Goal: Information Seeking & Learning: Learn about a topic

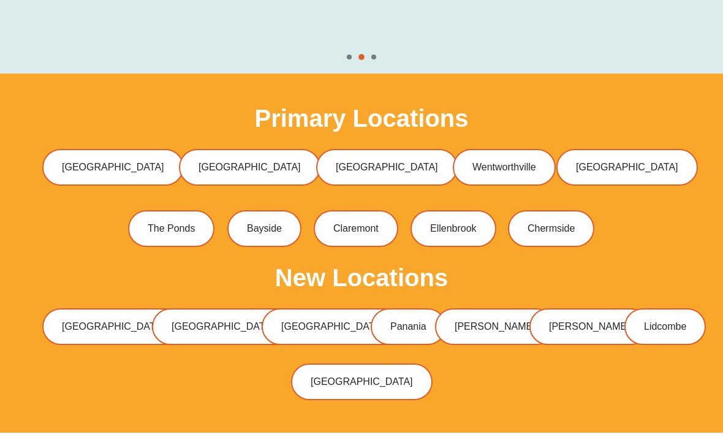
scroll to position [3639, 0]
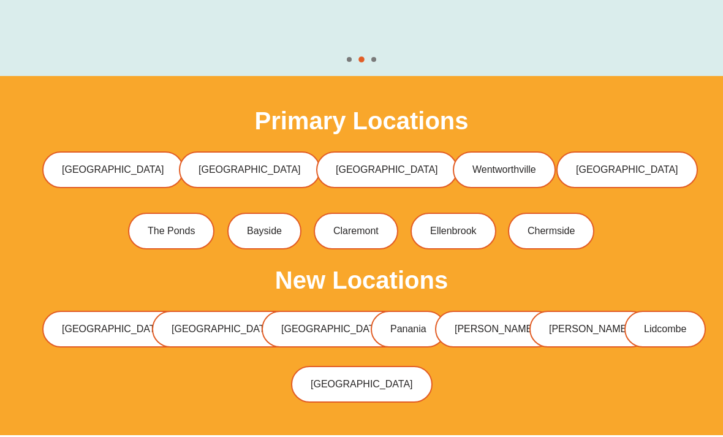
click at [128, 166] on span "[GEOGRAPHIC_DATA]" at bounding box center [113, 171] width 102 height 10
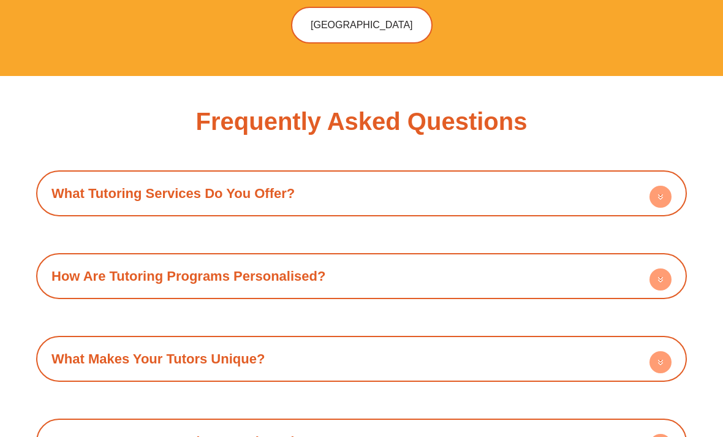
scroll to position [3994, 0]
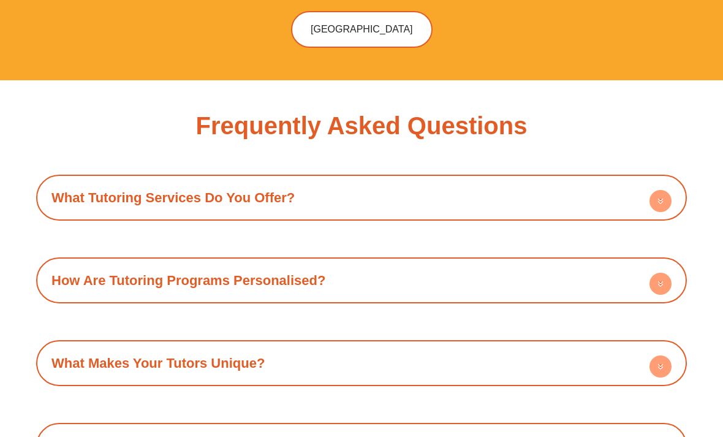
click at [664, 191] on circle at bounding box center [661, 202] width 22 height 22
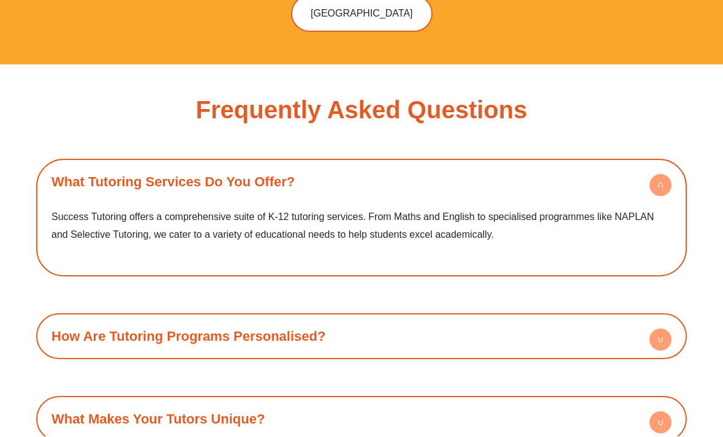
click at [81, 320] on div "How Are Tutoring Programs Personalised?" at bounding box center [361, 337] width 639 height 34
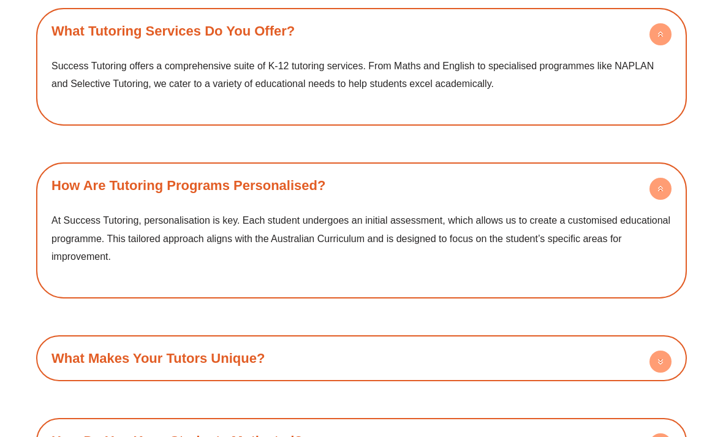
scroll to position [4158, 0]
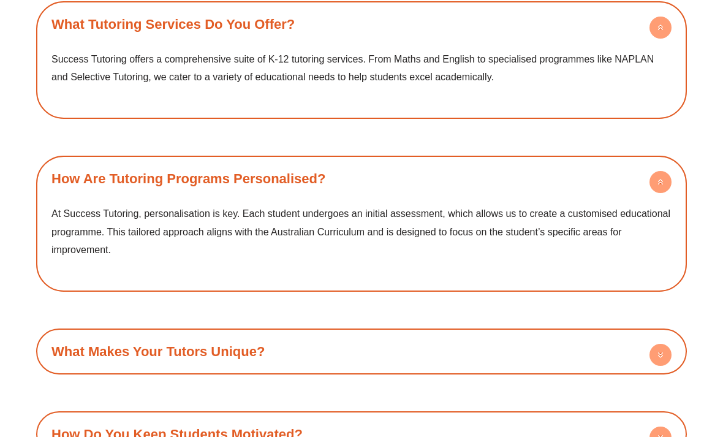
click at [651, 344] on icon at bounding box center [661, 355] width 22 height 22
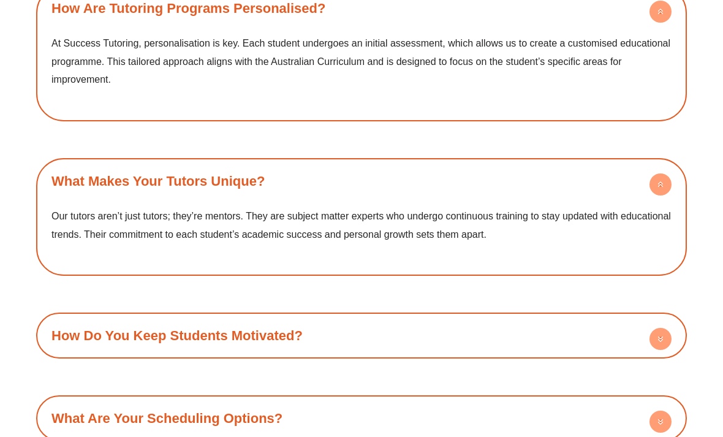
scroll to position [4338, 0]
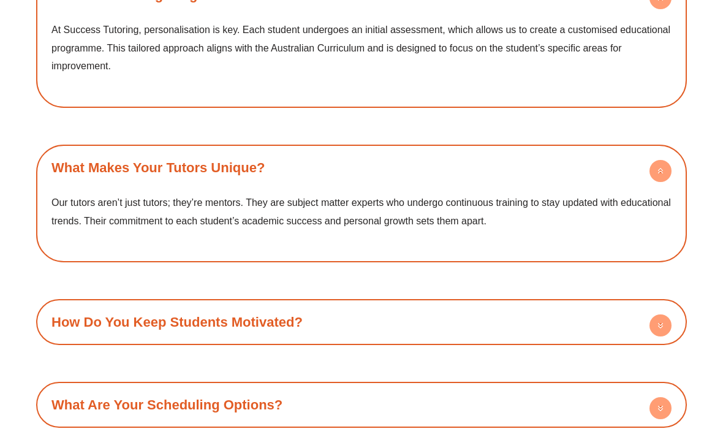
click at [658, 315] on circle at bounding box center [661, 326] width 22 height 22
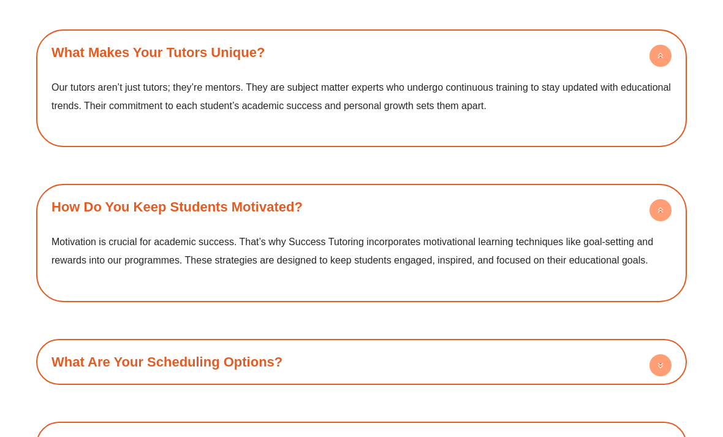
scroll to position [4467, 0]
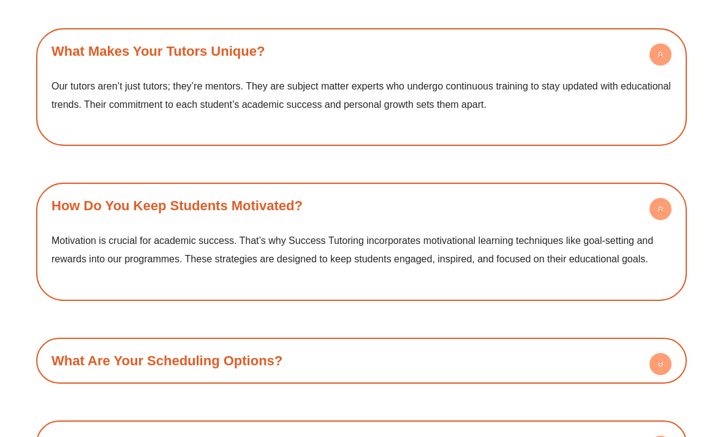
click at [653, 354] on circle at bounding box center [661, 365] width 22 height 22
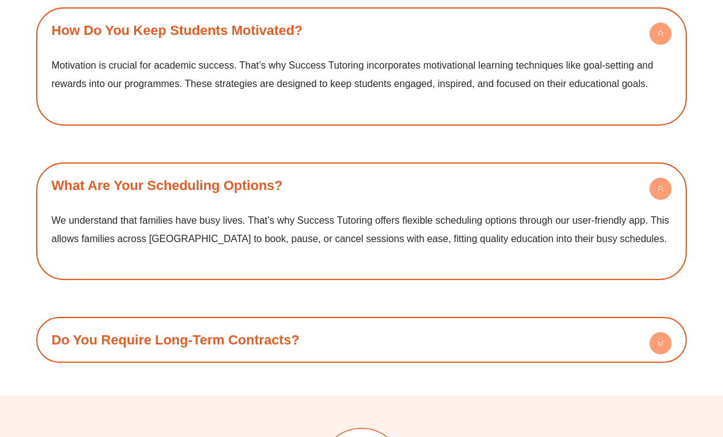
scroll to position [4643, 0]
click at [662, 332] on circle at bounding box center [661, 343] width 22 height 22
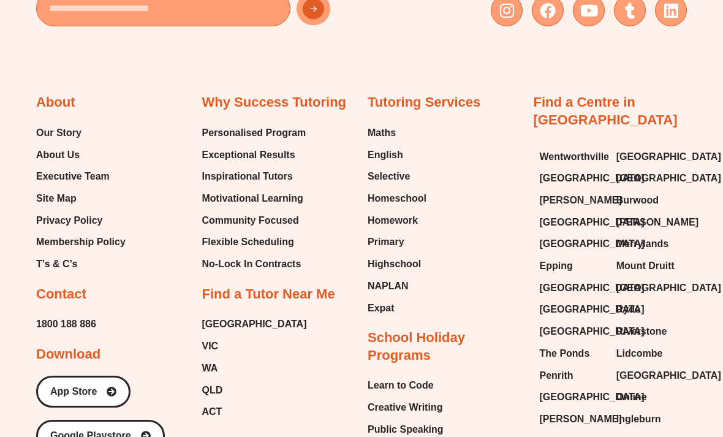
scroll to position [5288, 0]
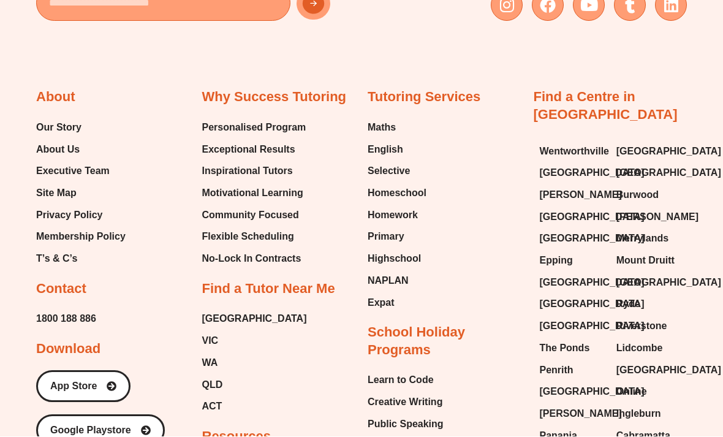
click at [664, 427] on span "Cabramatta" at bounding box center [644, 436] width 54 height 18
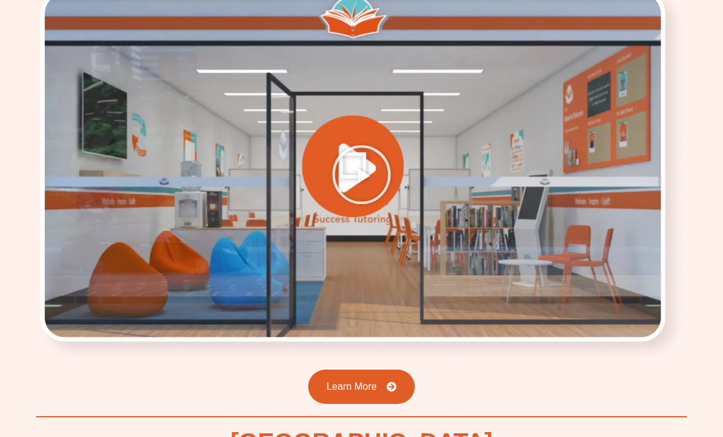
scroll to position [1703, 0]
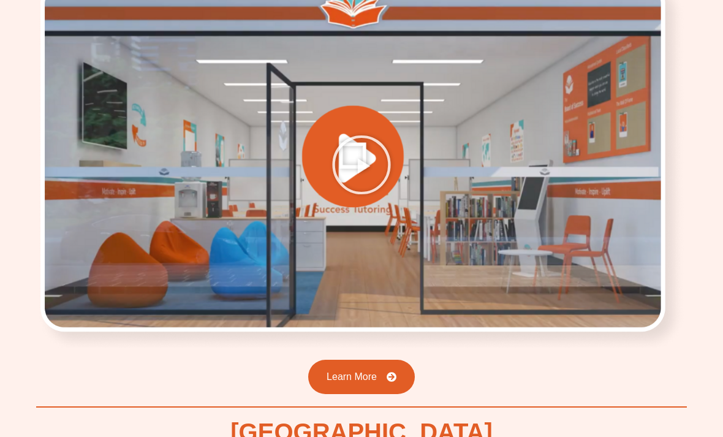
click at [349, 135] on icon "Play Video" at bounding box center [361, 165] width 61 height 61
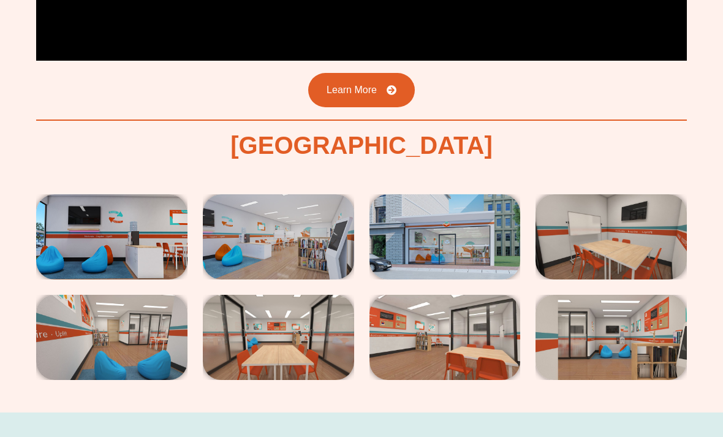
scroll to position [1990, 0]
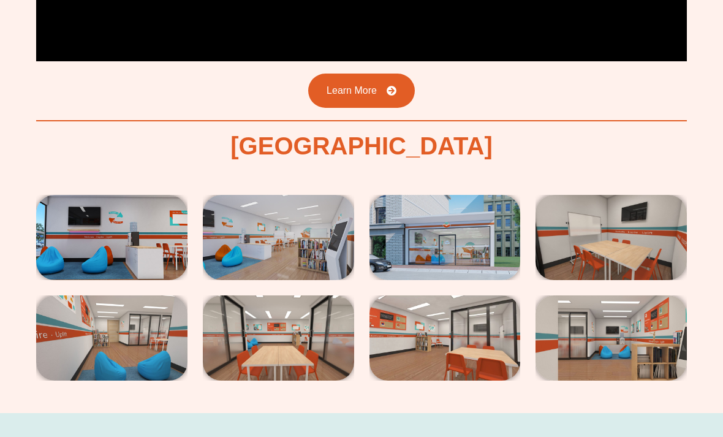
click at [72, 195] on img at bounding box center [111, 237] width 151 height 85
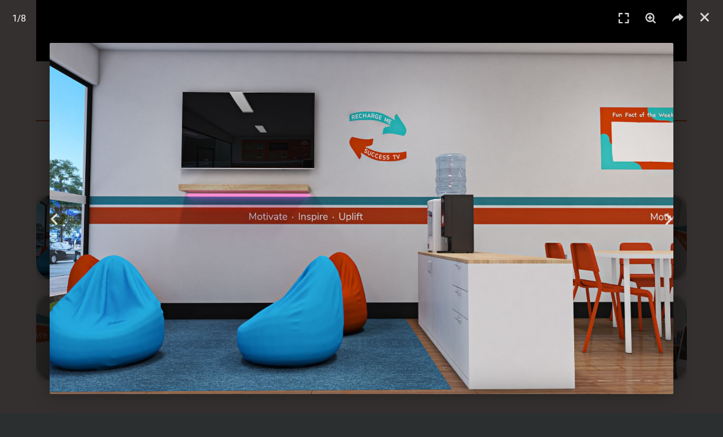
click at [670, 223] on icon "Next slide" at bounding box center [668, 218] width 15 height 15
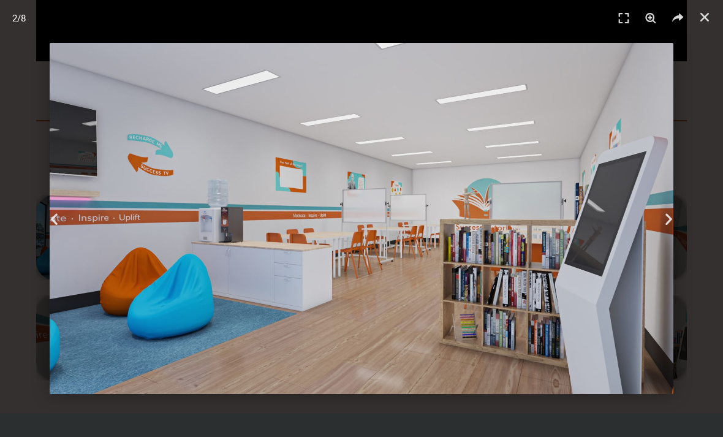
click at [666, 226] on div "Next" at bounding box center [669, 218] width 108 height 437
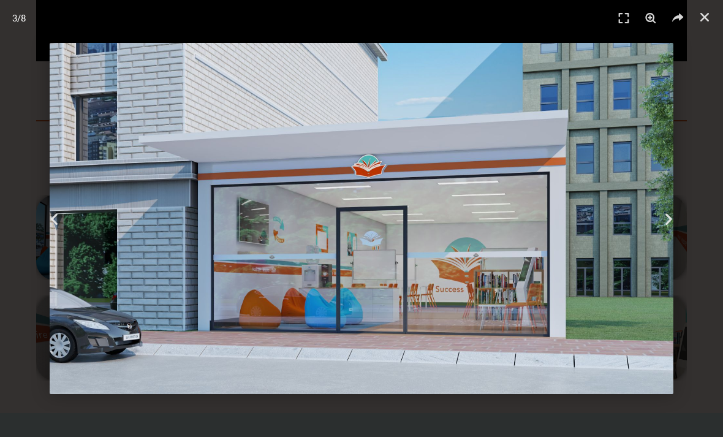
click at [667, 229] on div "Next" at bounding box center [669, 218] width 108 height 437
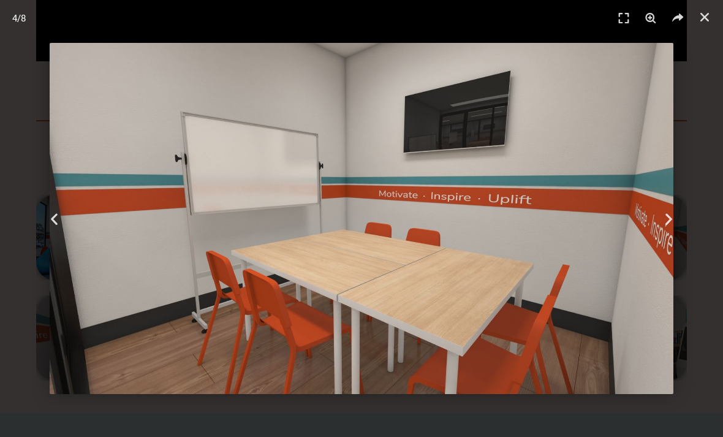
click at [668, 222] on icon "Next slide" at bounding box center [668, 218] width 15 height 15
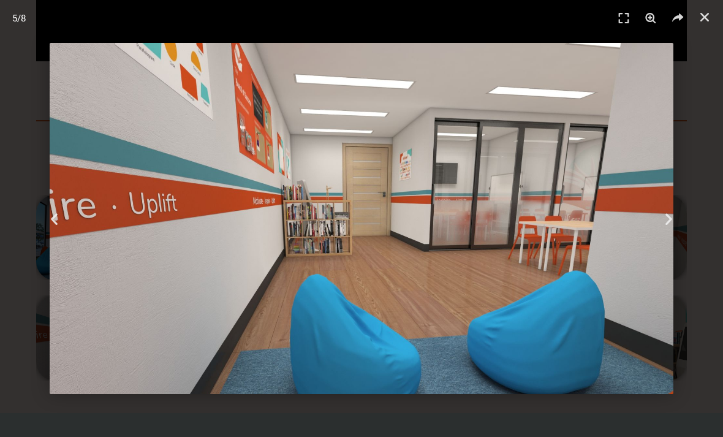
click at [664, 230] on div "Next" at bounding box center [669, 218] width 108 height 437
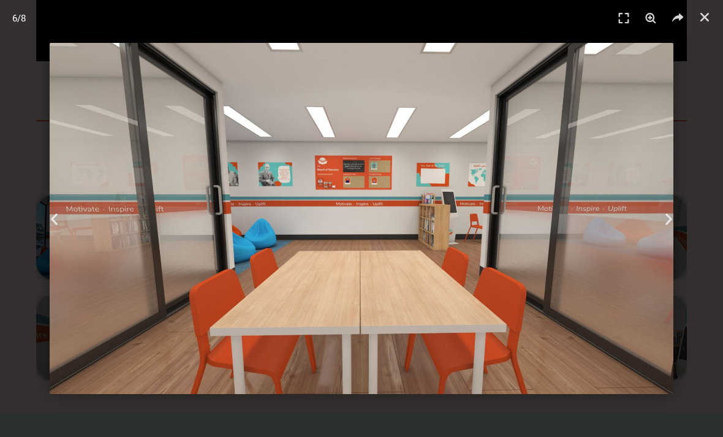
click at [668, 223] on icon "Next slide" at bounding box center [668, 218] width 15 height 15
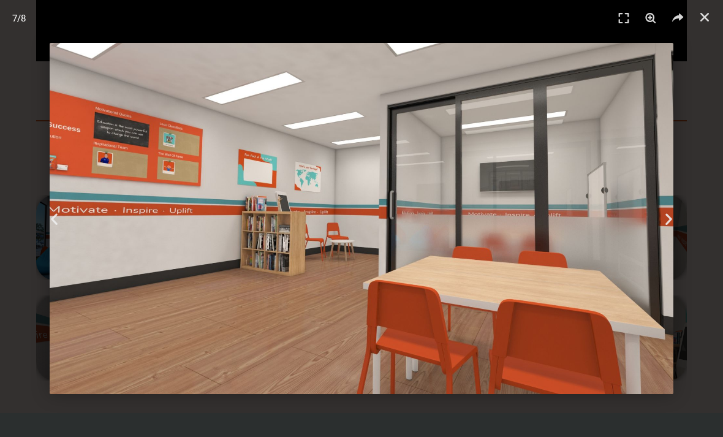
click at [670, 220] on icon "Next slide" at bounding box center [668, 218] width 15 height 15
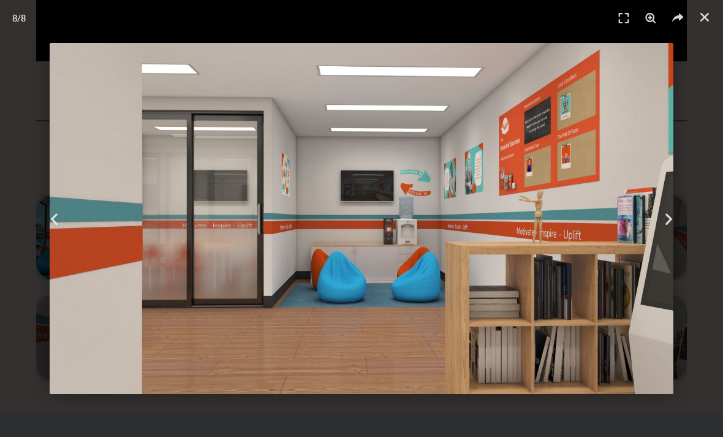
click at [665, 226] on div "Next" at bounding box center [669, 218] width 108 height 437
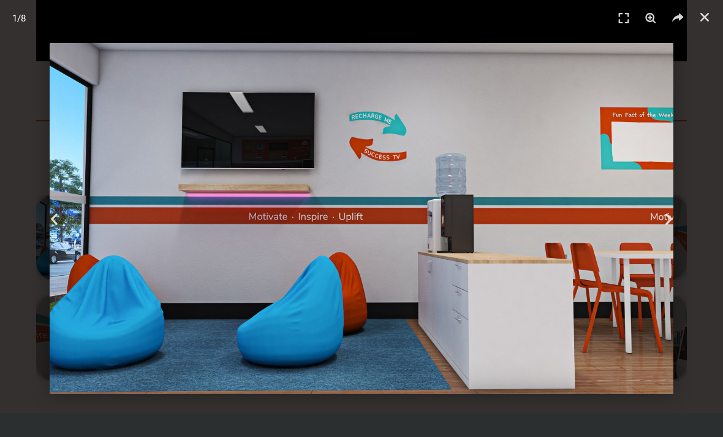
click at [663, 225] on icon "Next slide" at bounding box center [668, 218] width 15 height 15
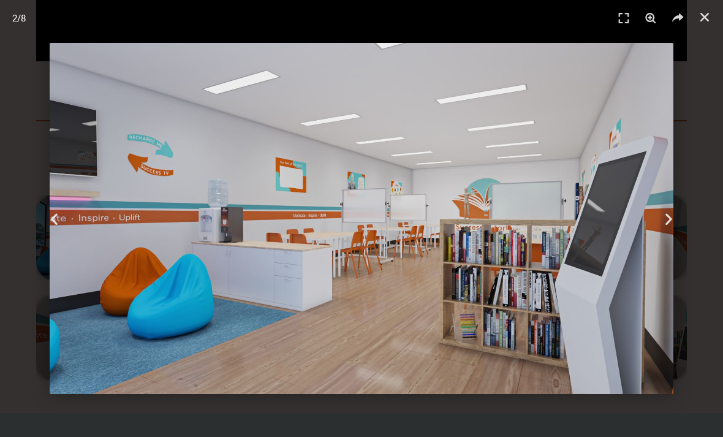
click at [666, 221] on icon "Next slide" at bounding box center [668, 218] width 15 height 15
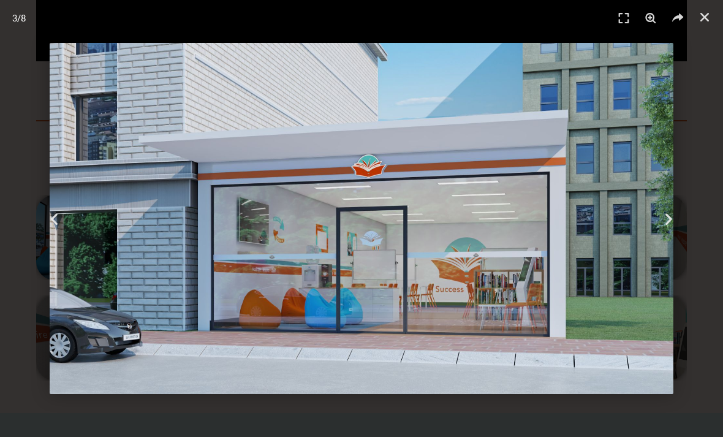
click at [668, 221] on icon "Next slide" at bounding box center [668, 218] width 15 height 15
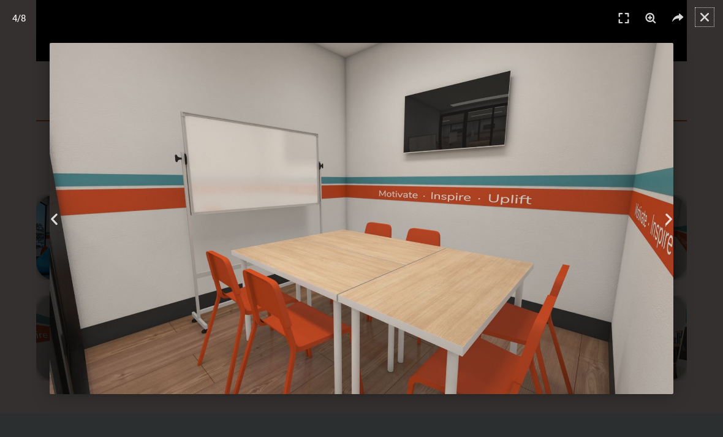
click at [704, 17] on icon "Close (Esc)" at bounding box center [705, 17] width 12 height 12
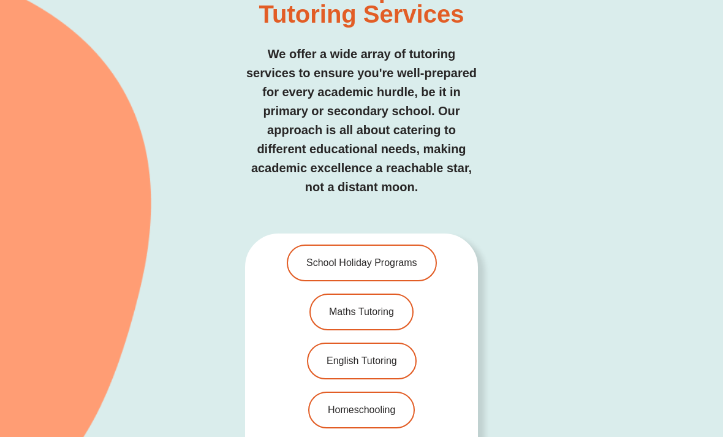
scroll to position [2457, 0]
click at [362, 356] on span "English Tutoring" at bounding box center [362, 361] width 70 height 10
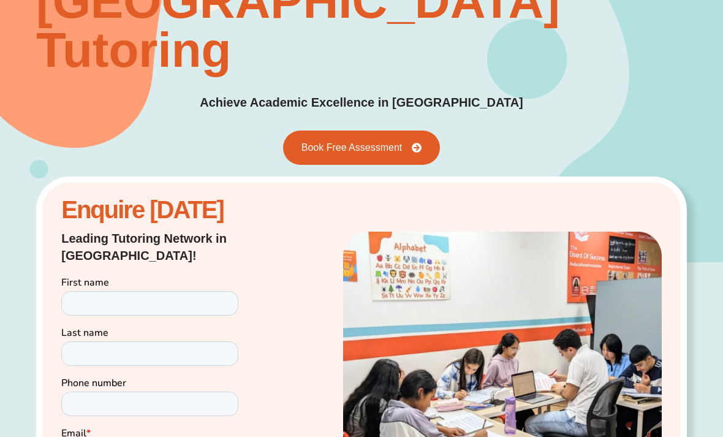
scroll to position [29, 0]
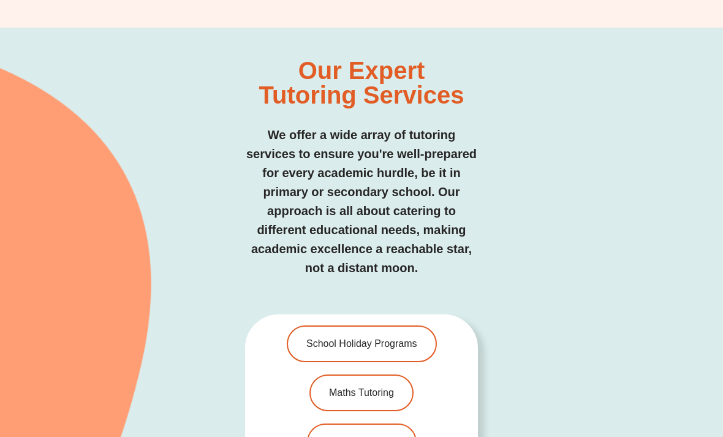
click at [409, 339] on span "School Holiday Programs" at bounding box center [361, 344] width 111 height 10
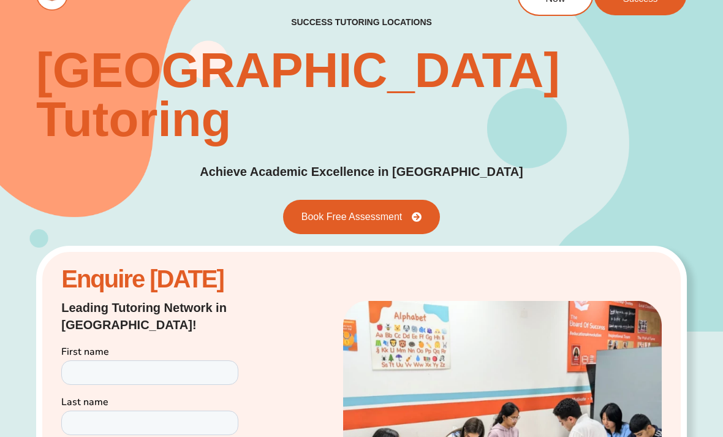
scroll to position [0, 0]
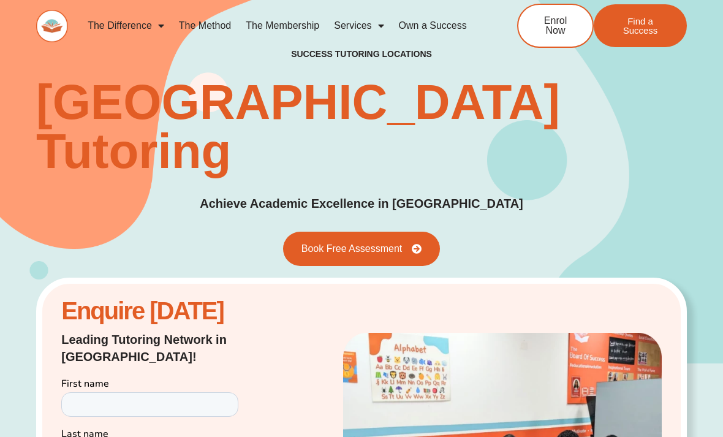
scroll to position [2496, 0]
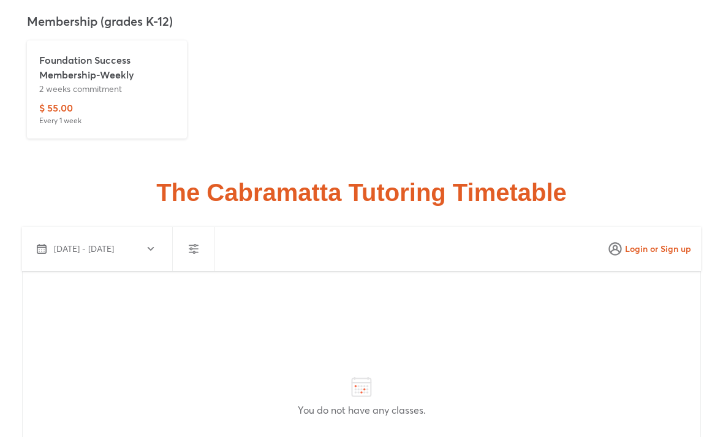
scroll to position [3005, 0]
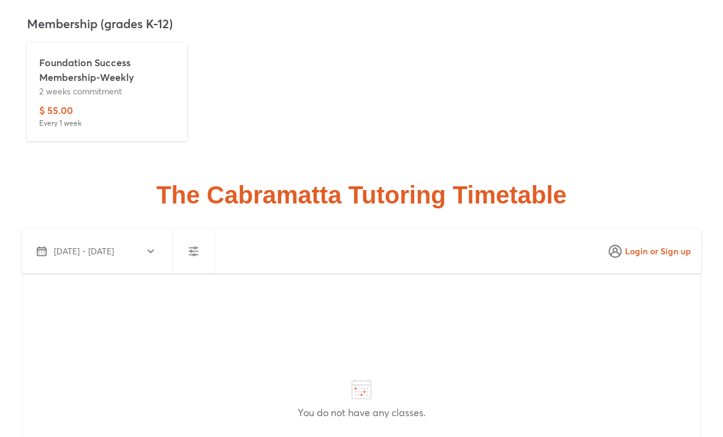
click at [67, 249] on span "[DATE] - [DATE]" at bounding box center [84, 251] width 60 height 12
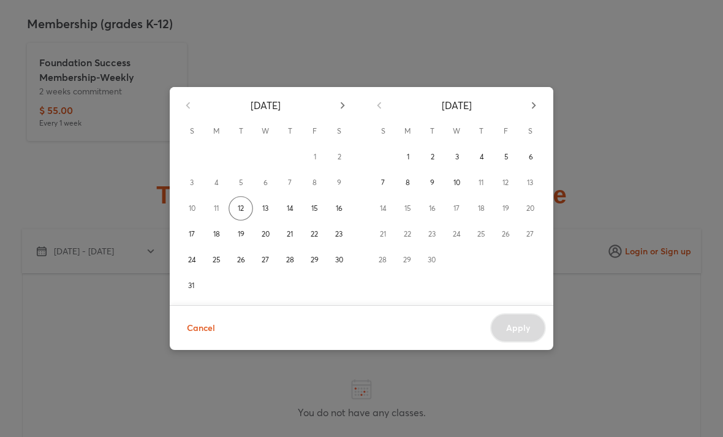
click at [638, 318] on div "[DATE] S M T W T F S 1 2 3 4 5 6 7 8 9 10 11 12 13 14 15 16 17 18 19 20 21 22 2…" at bounding box center [361, 218] width 723 height 437
click at [192, 330] on span "Cancel" at bounding box center [201, 328] width 28 height 15
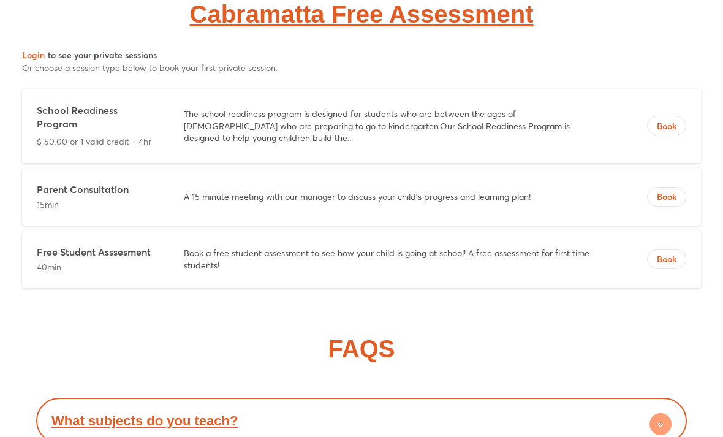
scroll to position [4313, 0]
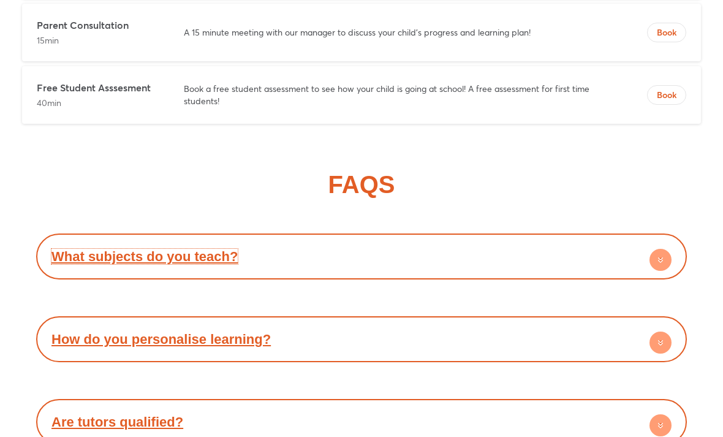
click at [70, 249] on link "What subjects do you teach?" at bounding box center [144, 256] width 186 height 15
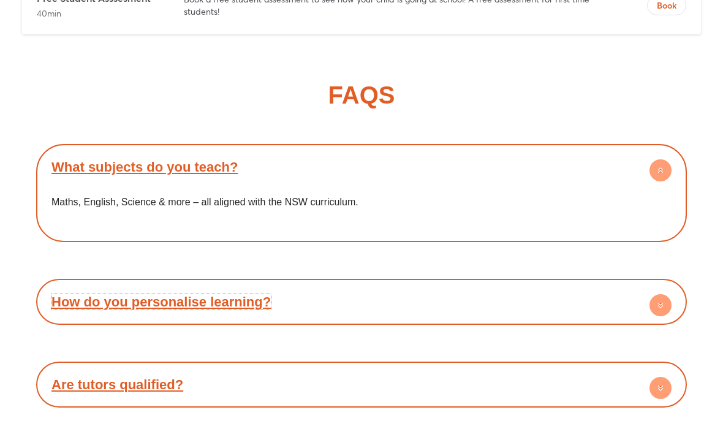
click at [78, 295] on link "How do you personalise learning?" at bounding box center [160, 302] width 219 height 15
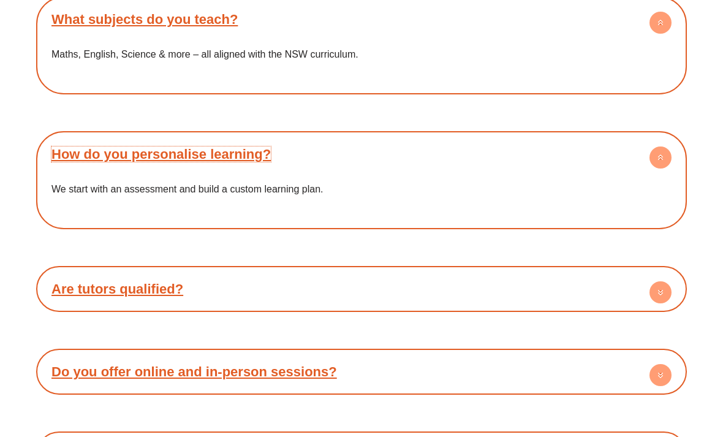
scroll to position [4713, 0]
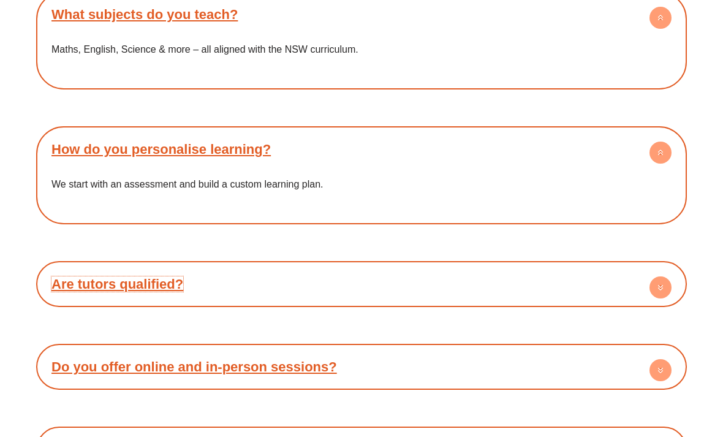
click at [74, 277] on link "Are tutors qualified?" at bounding box center [117, 284] width 132 height 15
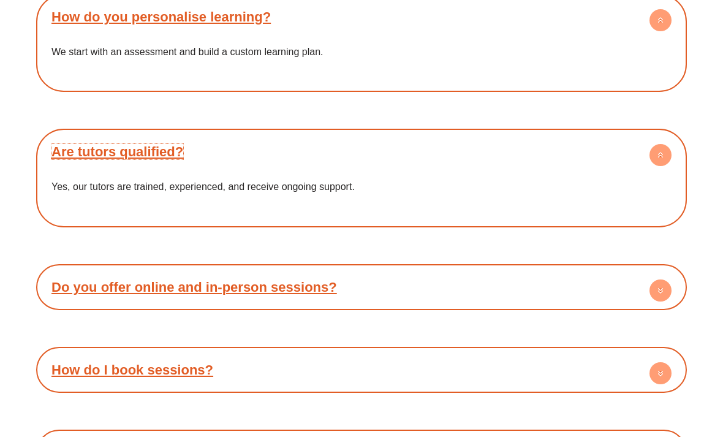
scroll to position [4846, 0]
click at [74, 280] on link "Do you offer online and in-person sessions?" at bounding box center [194, 287] width 286 height 15
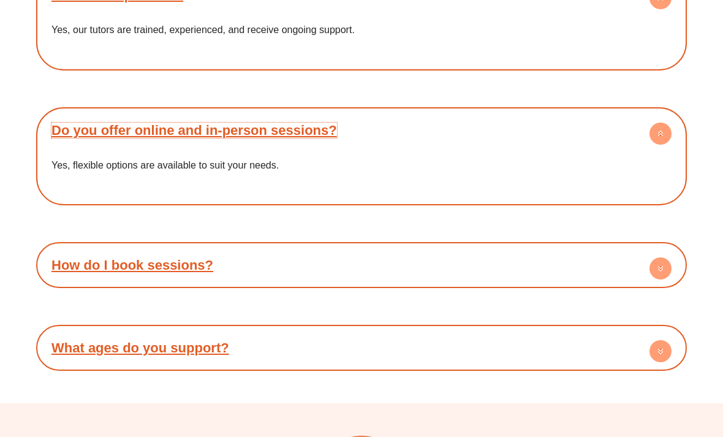
scroll to position [5015, 0]
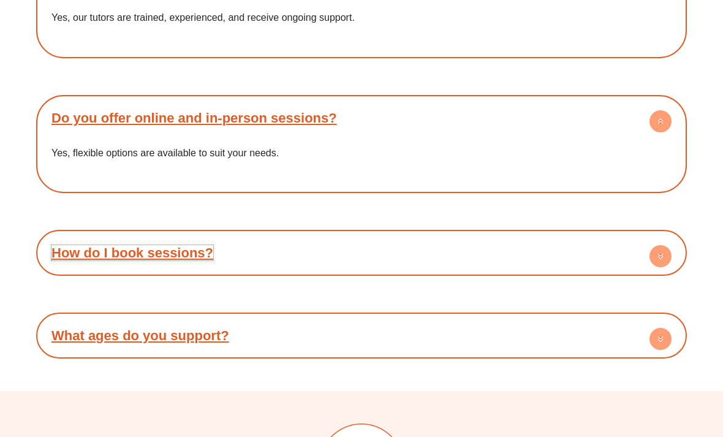
click at [63, 246] on link "How do I book sessions?" at bounding box center [132, 253] width 162 height 15
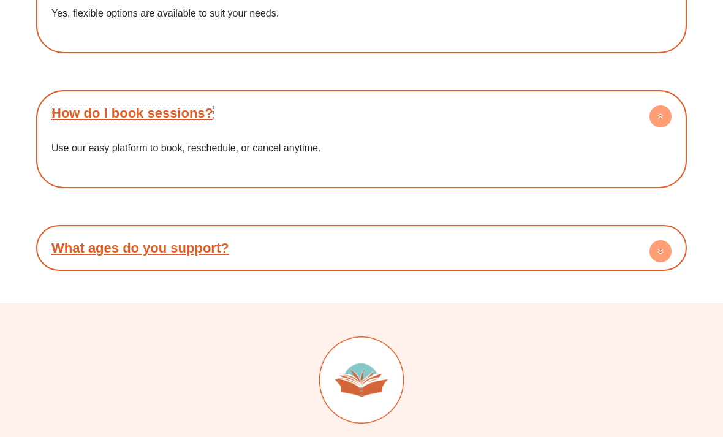
scroll to position [5155, 0]
click at [61, 240] on link "What ages do you support?" at bounding box center [140, 247] width 178 height 15
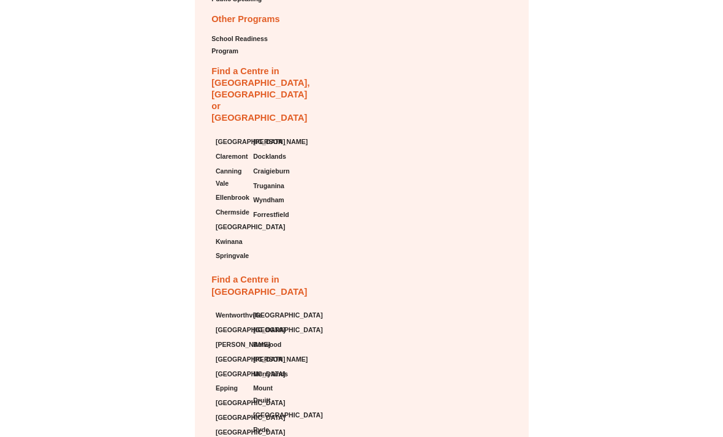
scroll to position [5949, 0]
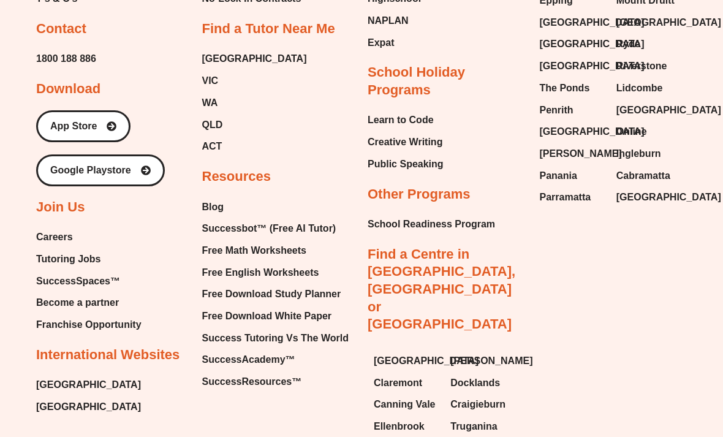
click at [267, 387] on div "About Our Story About Us Executive Team Site Map Privacy Policy Membership Poli…" at bounding box center [361, 151] width 651 height 756
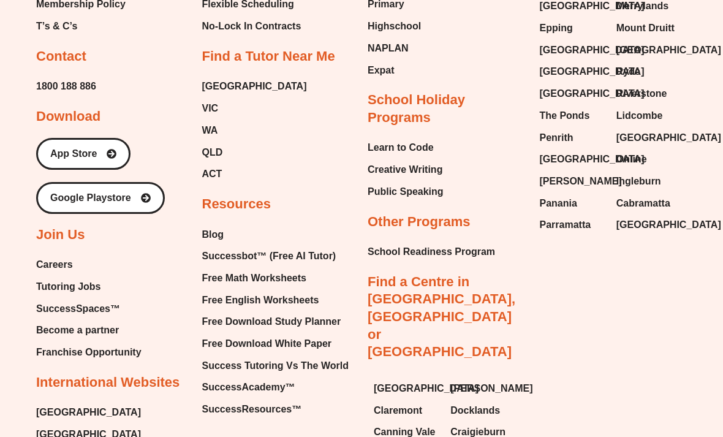
scroll to position [5980, 0]
